Goal: Information Seeking & Learning: Learn about a topic

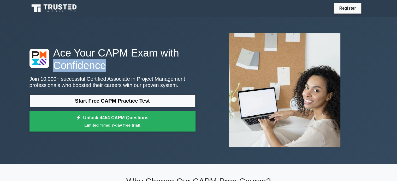
drag, startPoint x: 55, startPoint y: 44, endPoint x: 100, endPoint y: 45, distance: 45.4
click at [100, 47] on h1 "Ace Your CAPM Exam with Confidence" at bounding box center [112, 59] width 166 height 25
copy h1 "Confidence"
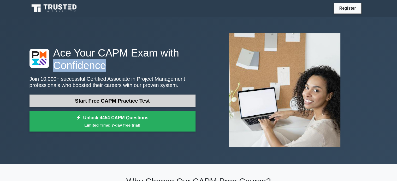
click at [149, 95] on link "Start Free CAPM Practice Test" at bounding box center [112, 101] width 166 height 13
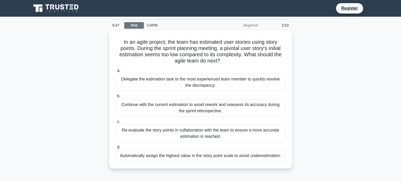
click at [139, 22] on link "Stop" at bounding box center [134, 25] width 20 height 7
